Goal: Task Accomplishment & Management: Use online tool/utility

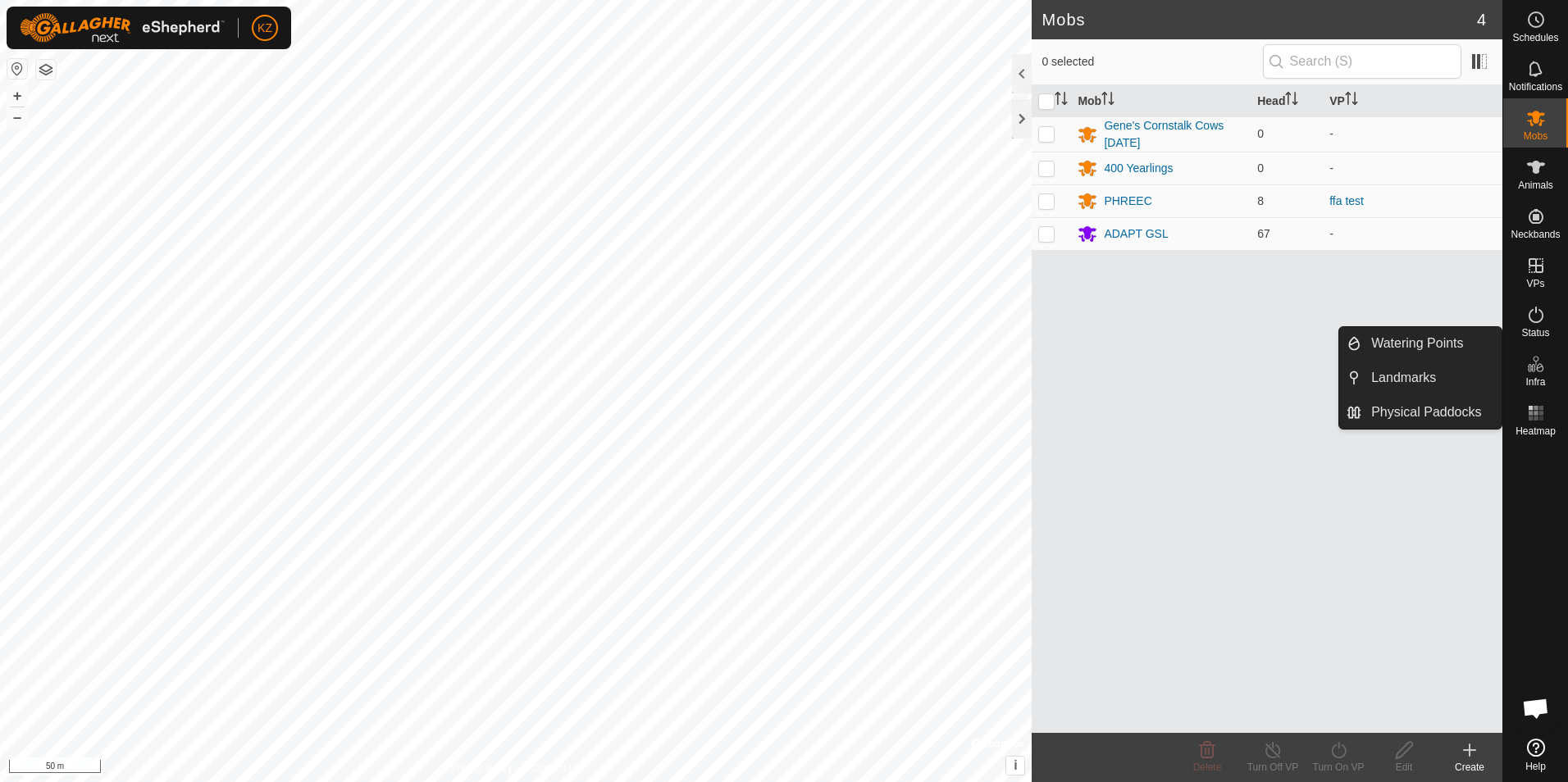
click at [1546, 373] on es-infrastructure-svg-icon at bounding box center [1535, 364] width 30 height 26
click at [1422, 374] on link "Landmarks" at bounding box center [1432, 377] width 141 height 33
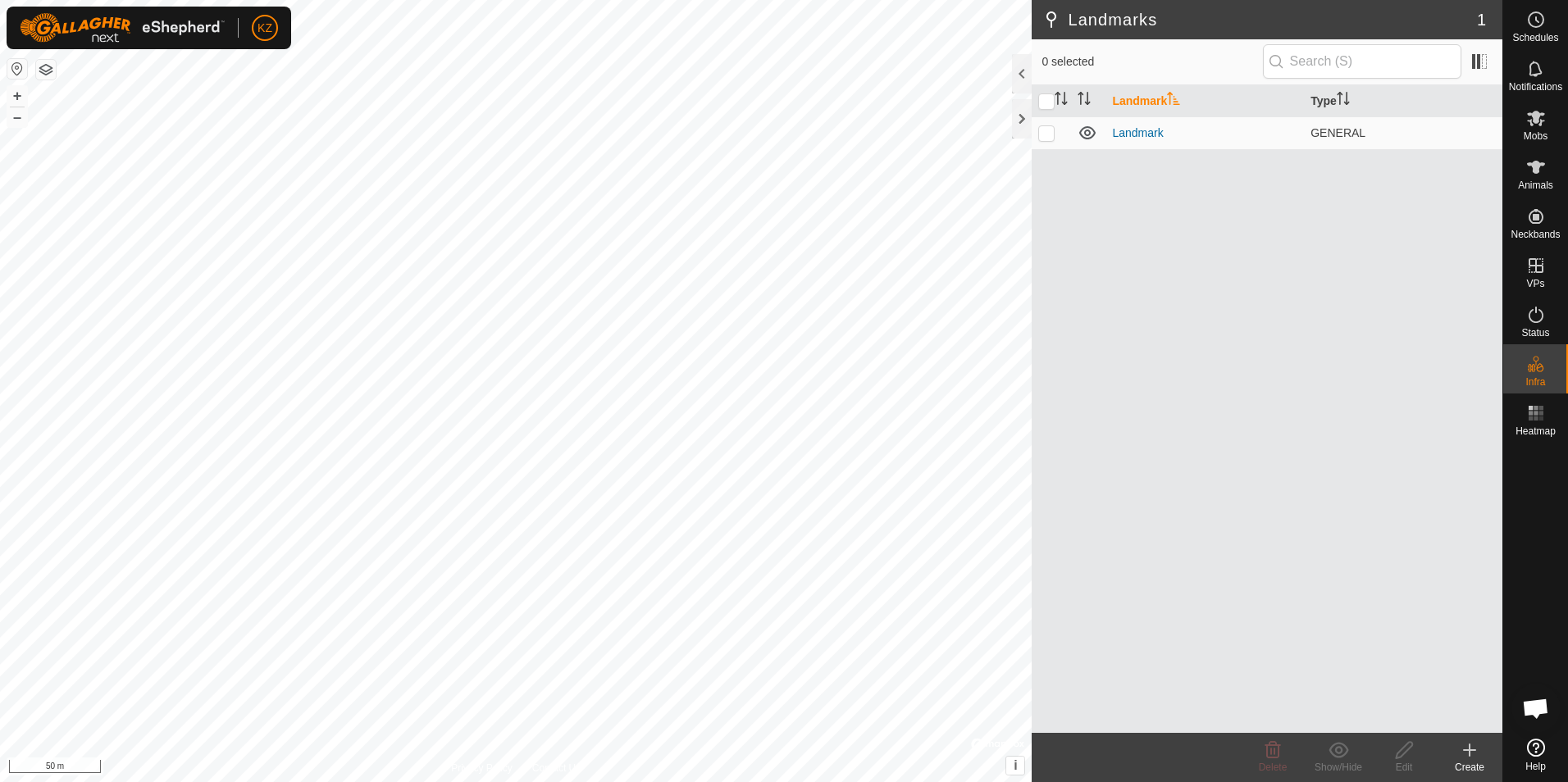
click at [1465, 757] on icon at bounding box center [1469, 749] width 19 height 19
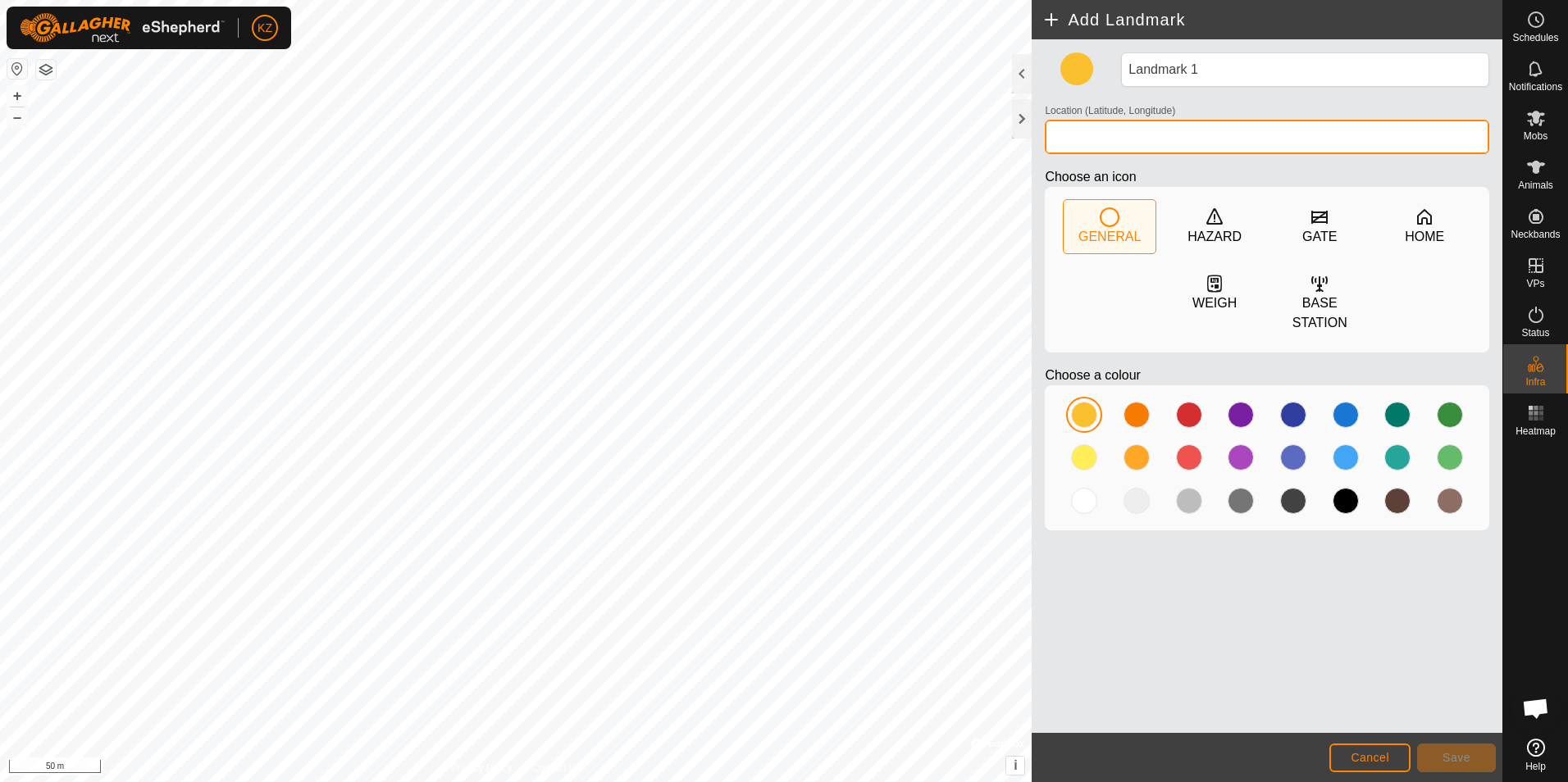
click at [1159, 132] on input "Location (Latitude, Longitude)" at bounding box center [1267, 136] width 445 height 34
paste input "42.24765, -99.64506"
type input "42.24765, -99.64506"
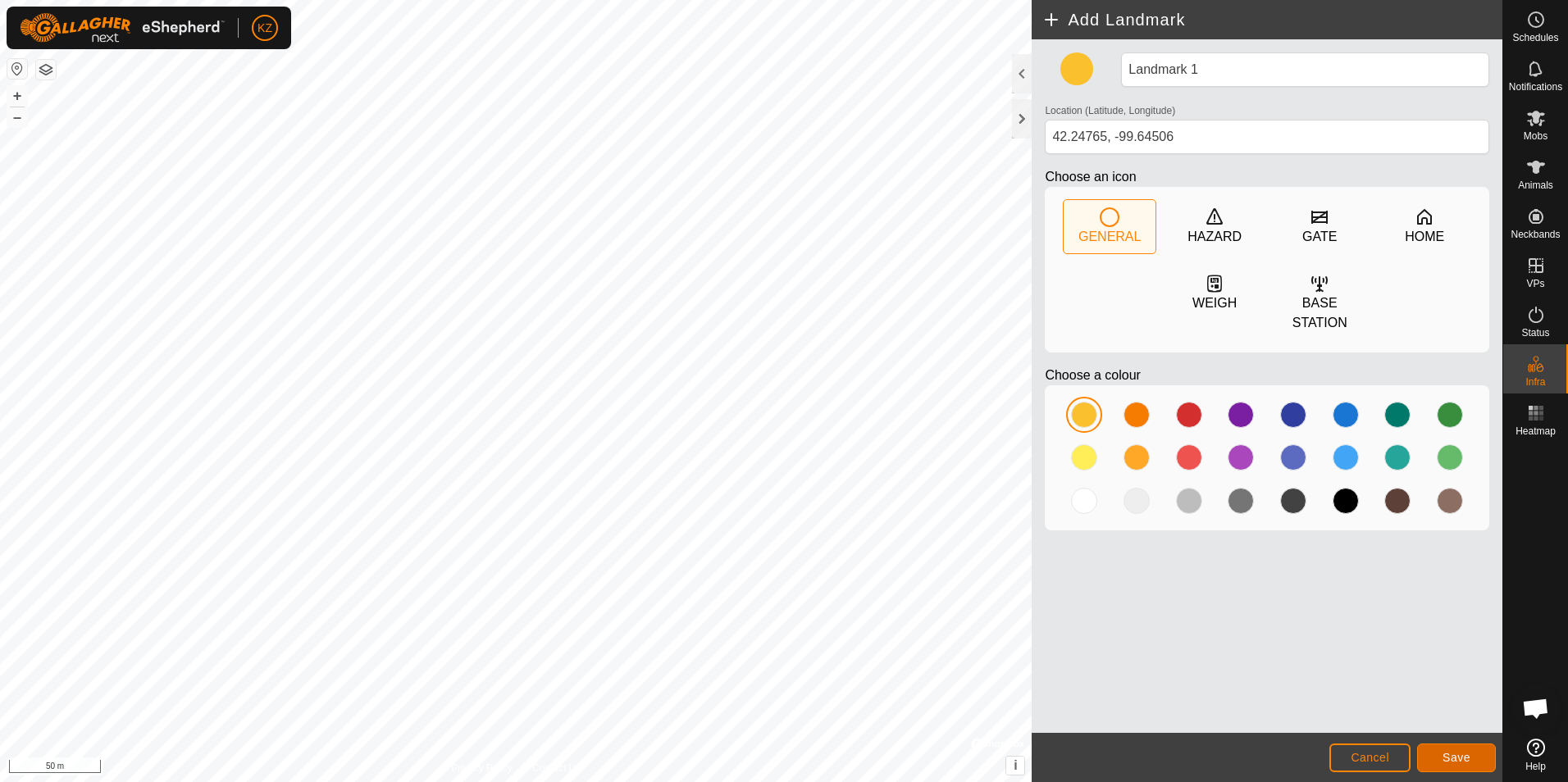
click at [1462, 756] on span "Save" at bounding box center [1456, 757] width 28 height 13
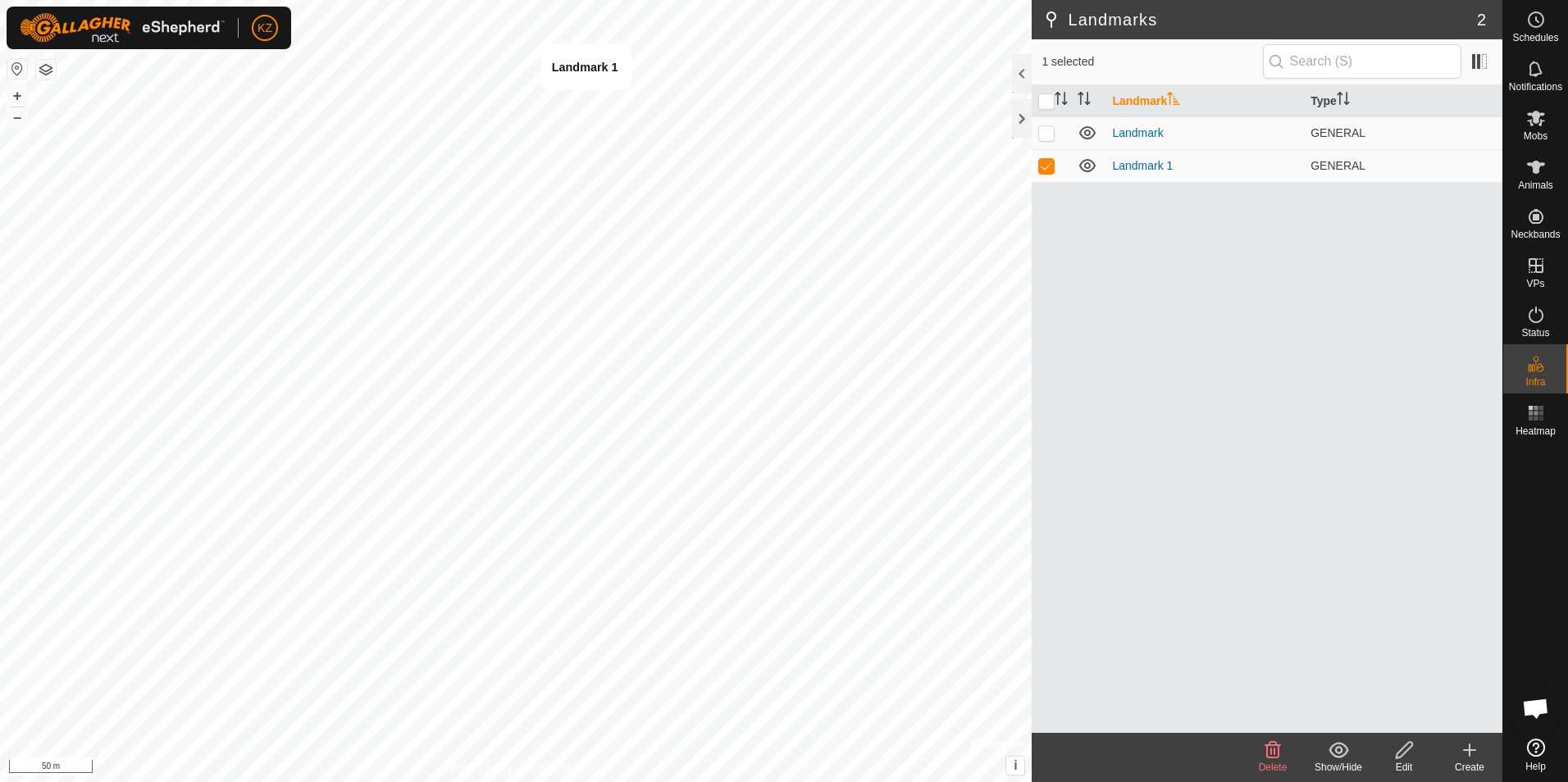
drag, startPoint x: 1042, startPoint y: 249, endPoint x: 1235, endPoint y: 267, distance: 193.8
click at [1190, 286] on div "Landmark Type Landmark GENERAL Landmark 1 GENERAL" at bounding box center [1267, 409] width 470 height 648
click at [1273, 757] on icon at bounding box center [1273, 749] width 16 height 17
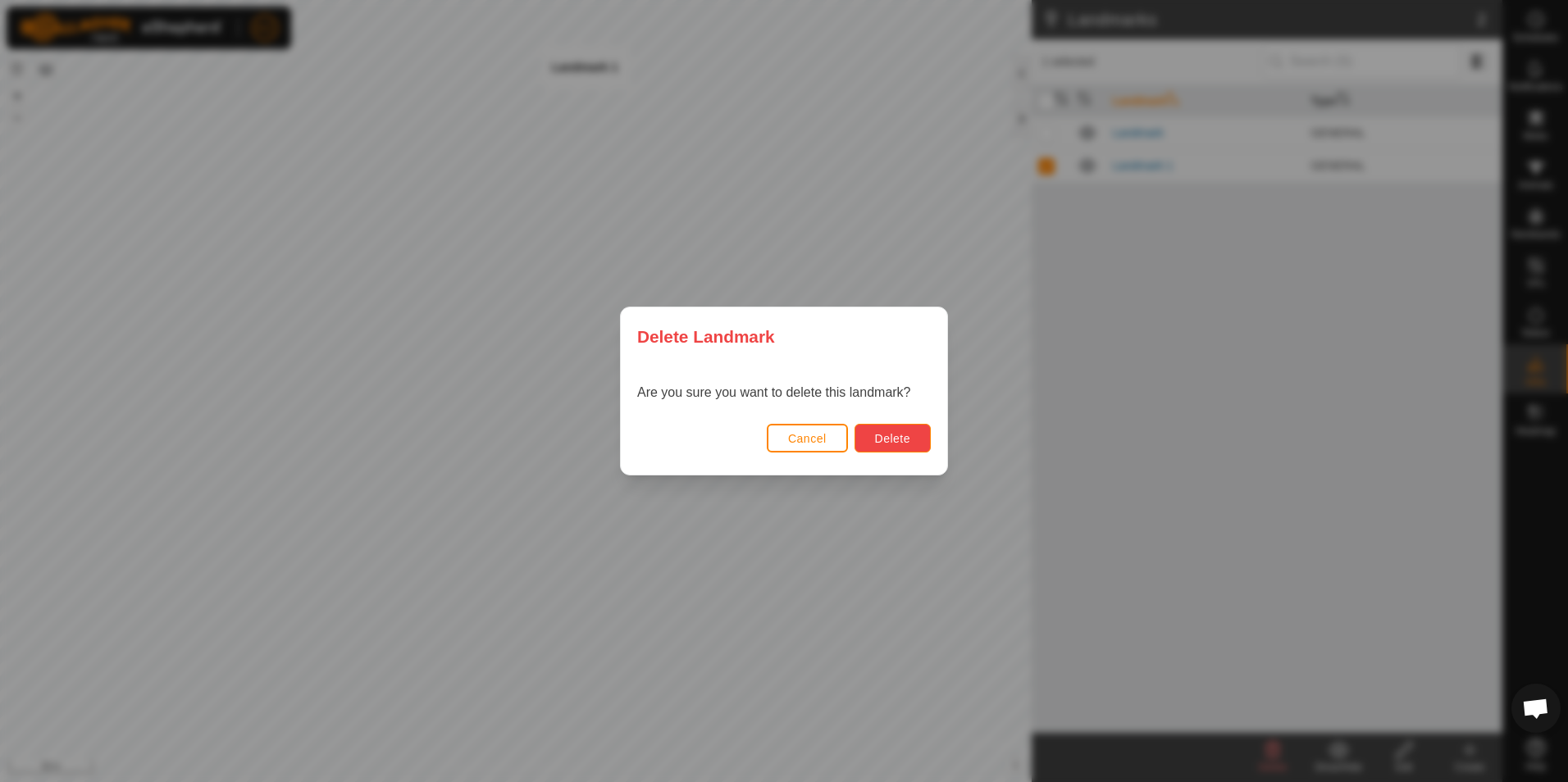
click at [913, 438] on button "Delete" at bounding box center [892, 438] width 76 height 29
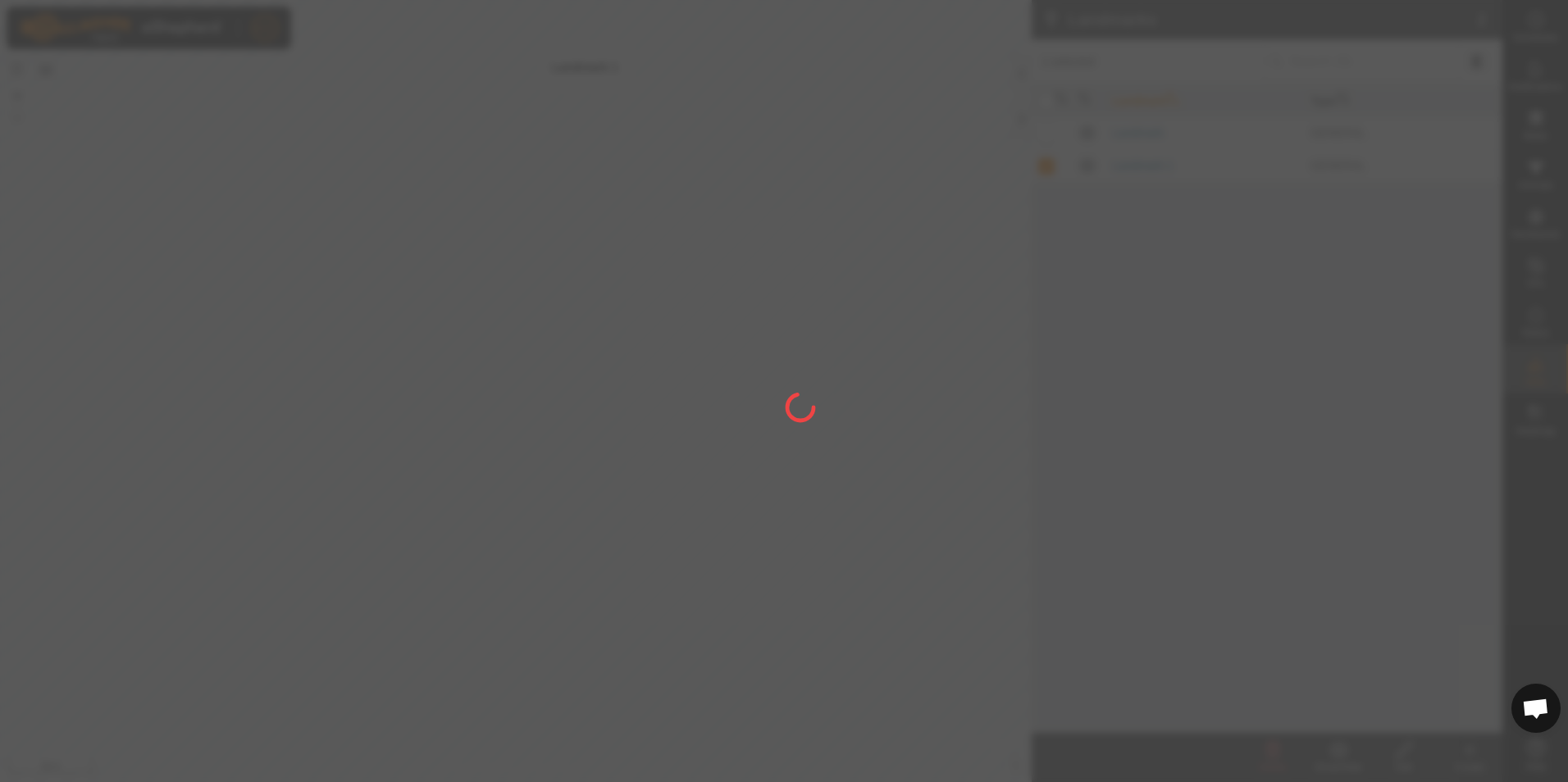
checkbox input "false"
